Goal: Task Accomplishment & Management: Complete application form

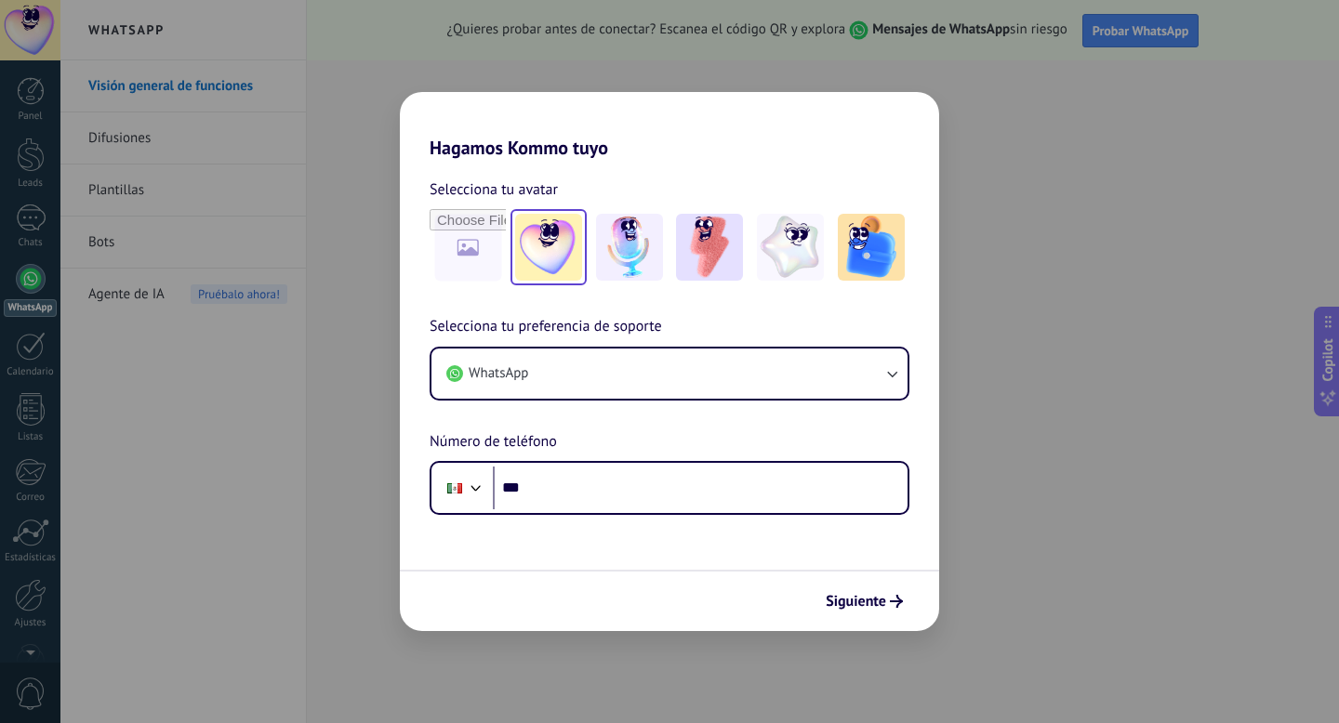
click at [566, 245] on img at bounding box center [548, 247] width 67 height 67
click at [642, 259] on img at bounding box center [629, 247] width 67 height 67
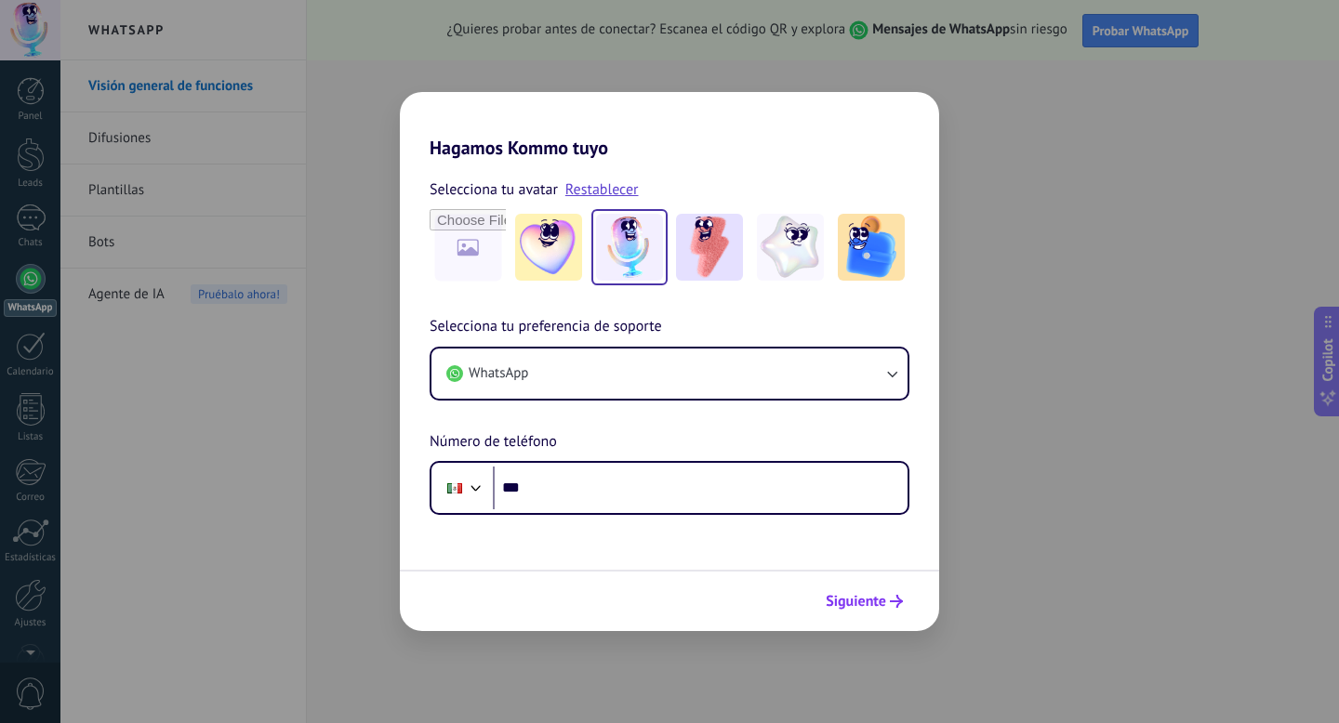
click at [854, 606] on span "Siguiente" at bounding box center [856, 601] width 60 height 13
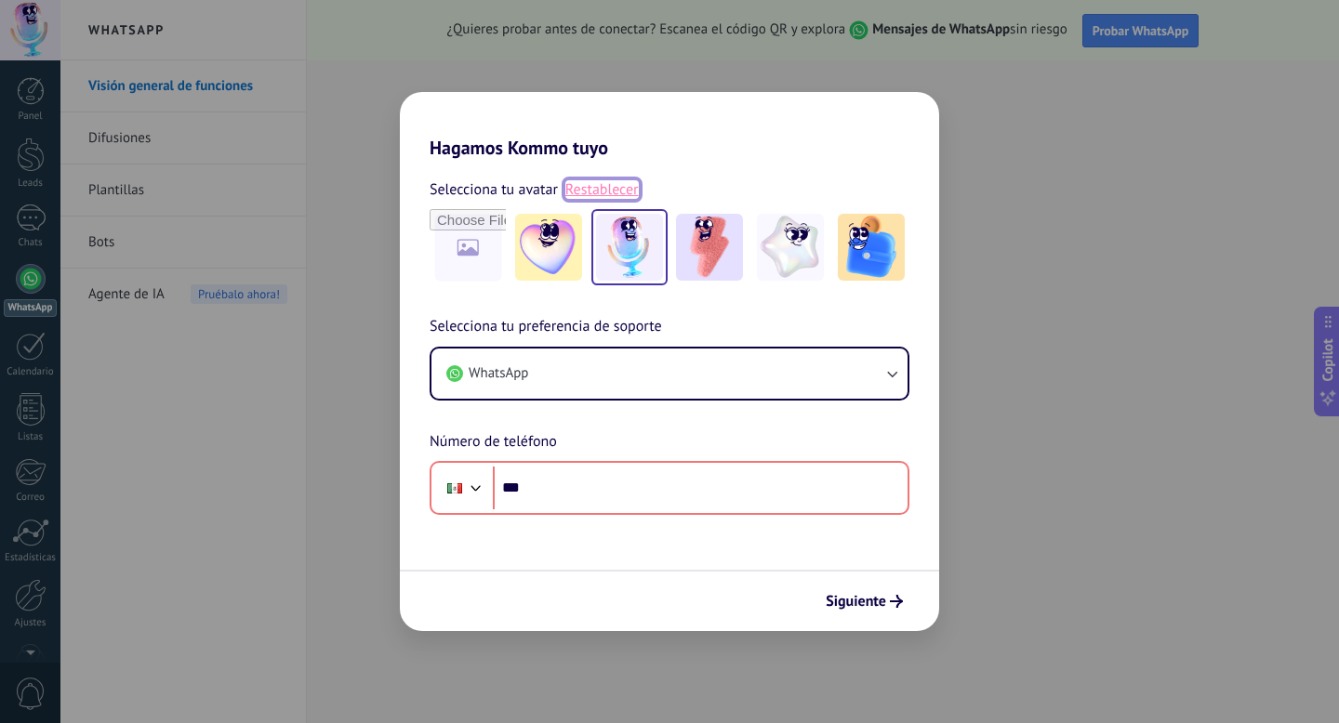
click at [615, 190] on link "Restablecer" at bounding box center [601, 189] width 73 height 19
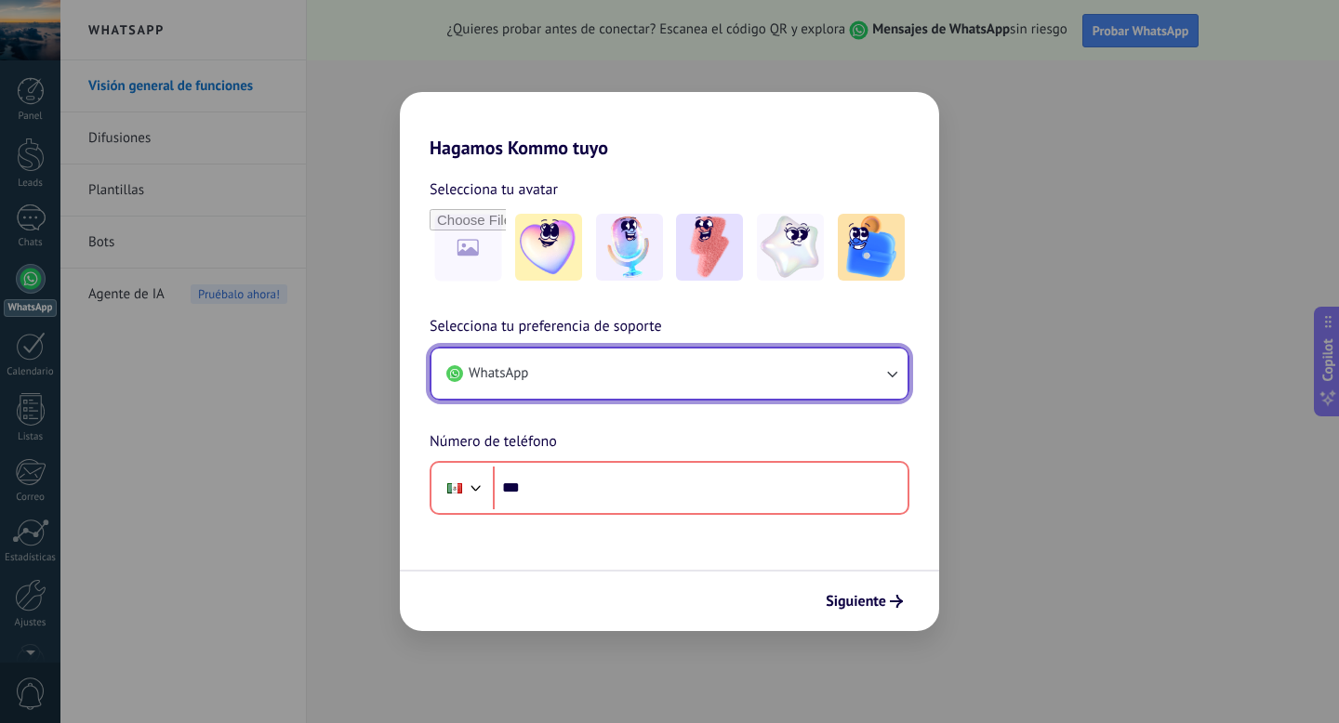
click at [617, 380] on button "WhatsApp" at bounding box center [669, 374] width 476 height 50
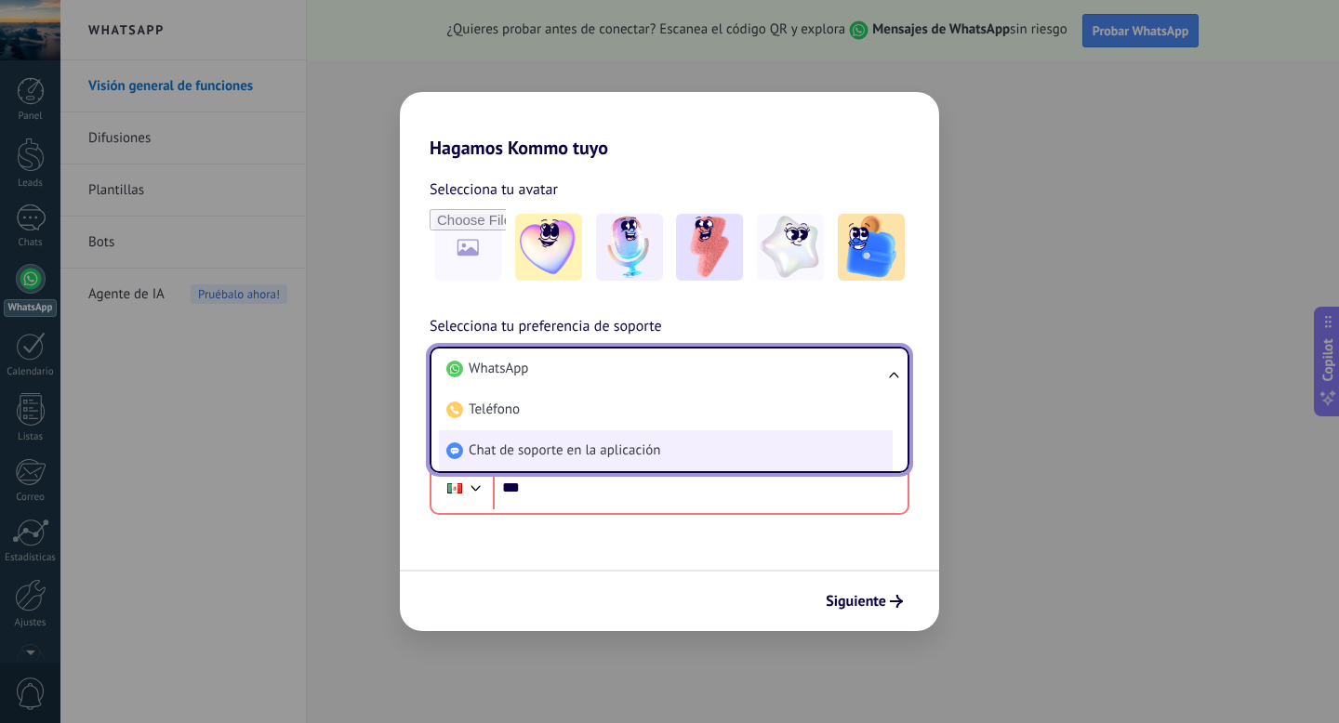
click at [583, 448] on span "Chat de soporte en la aplicación" at bounding box center [565, 451] width 192 height 19
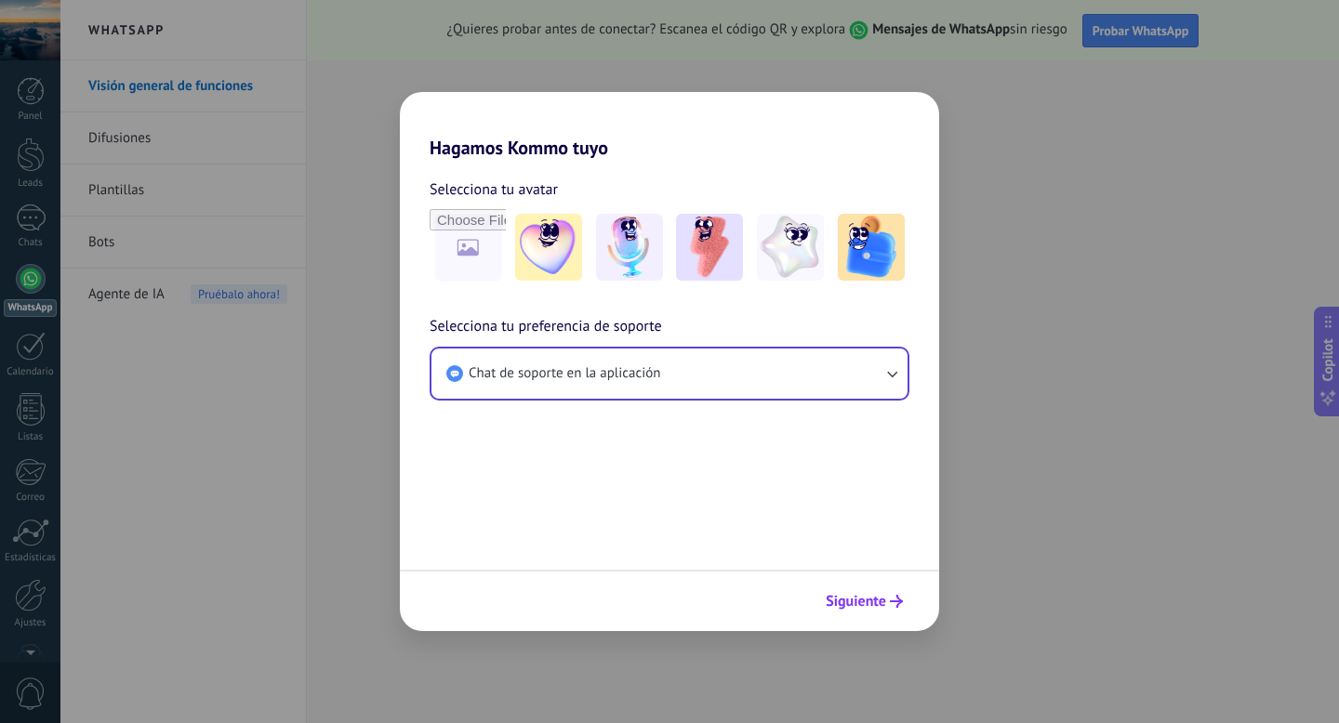
click at [853, 598] on span "Siguiente" at bounding box center [856, 601] width 60 height 13
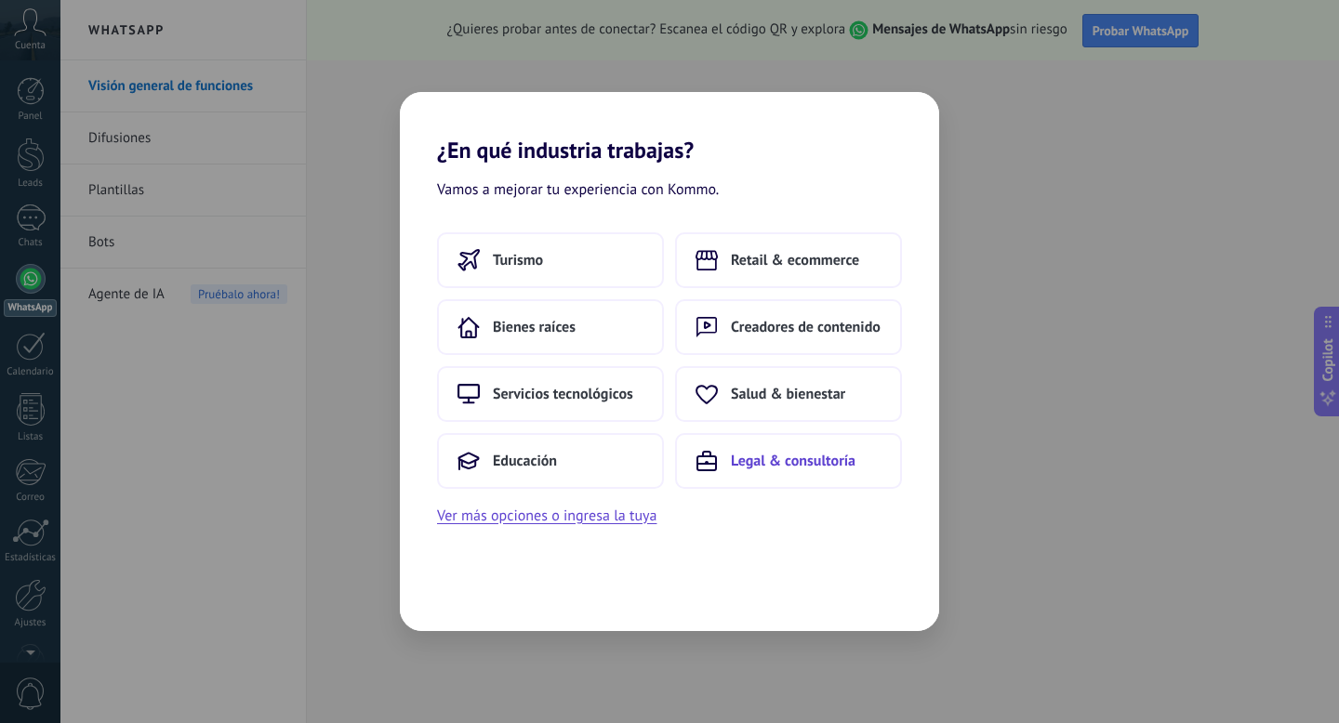
click at [754, 476] on button "Legal & consultoría" at bounding box center [788, 461] width 227 height 56
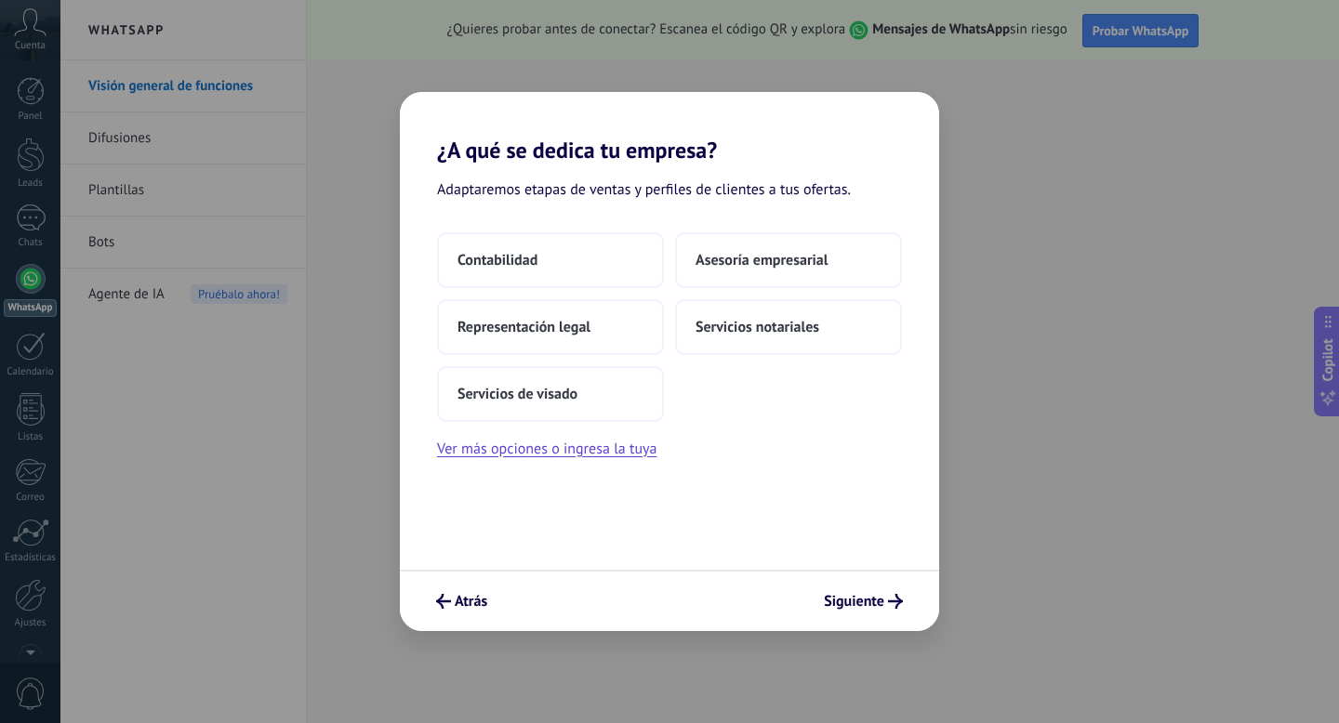
click at [456, 621] on div "Atrás Siguiente" at bounding box center [669, 600] width 539 height 61
click at [449, 614] on button "Atrás" at bounding box center [462, 602] width 68 height 32
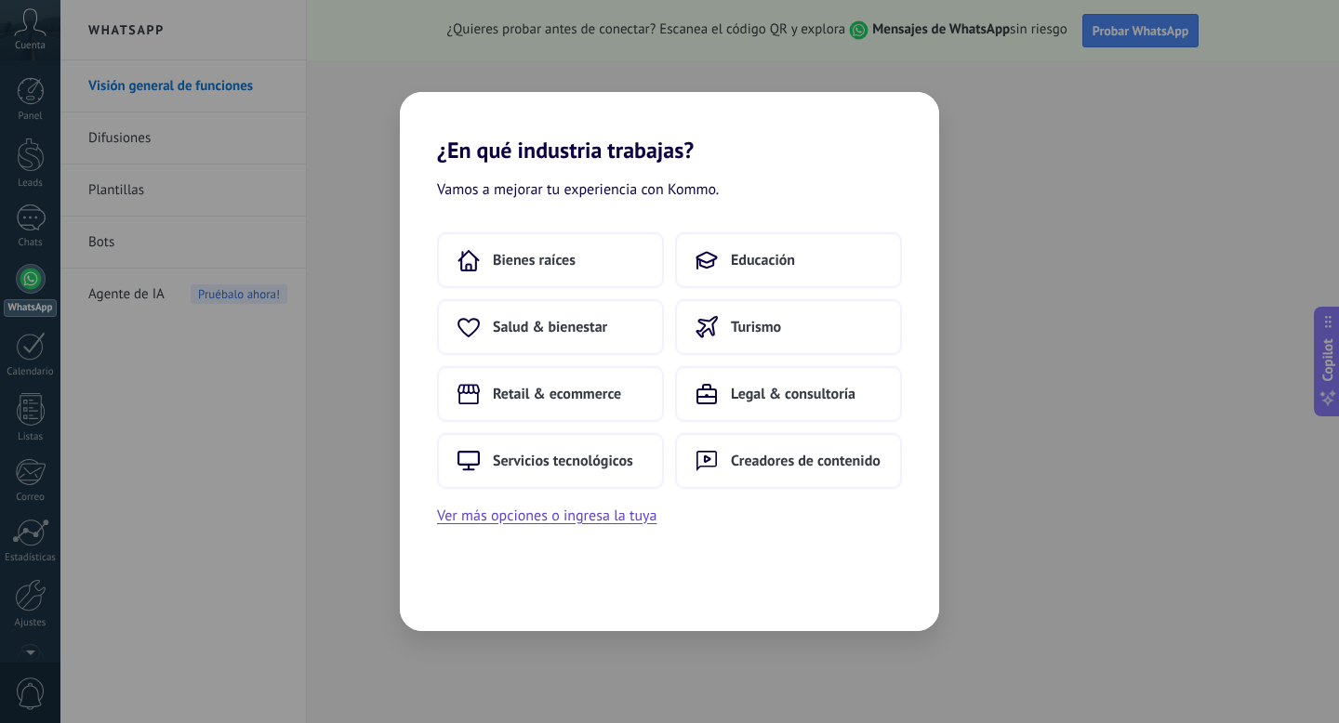
click at [916, 139] on h2 "¿En qué industria trabajas?" at bounding box center [669, 128] width 539 height 72
